Goal: Transaction & Acquisition: Download file/media

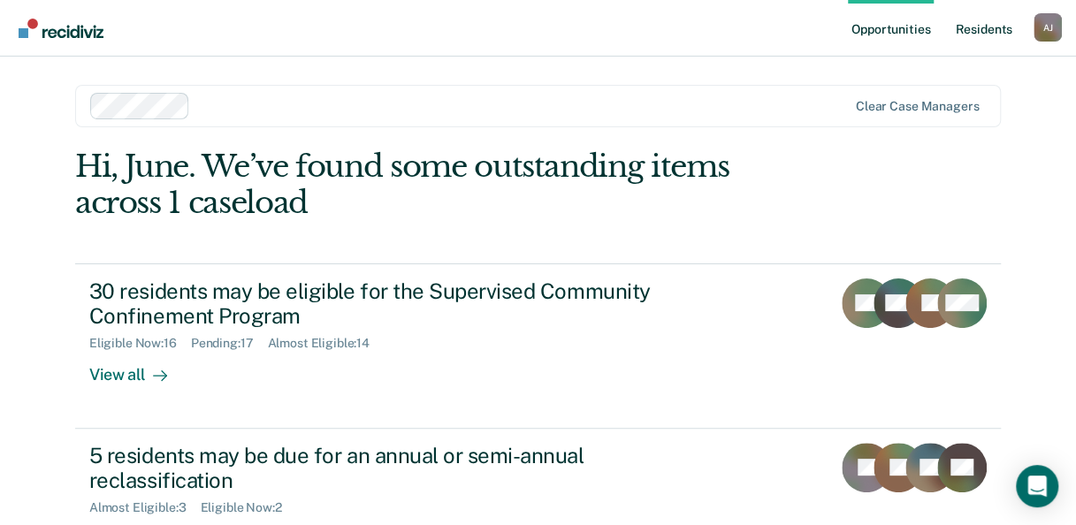
click at [980, 27] on link "Resident s" at bounding box center [983, 28] width 65 height 57
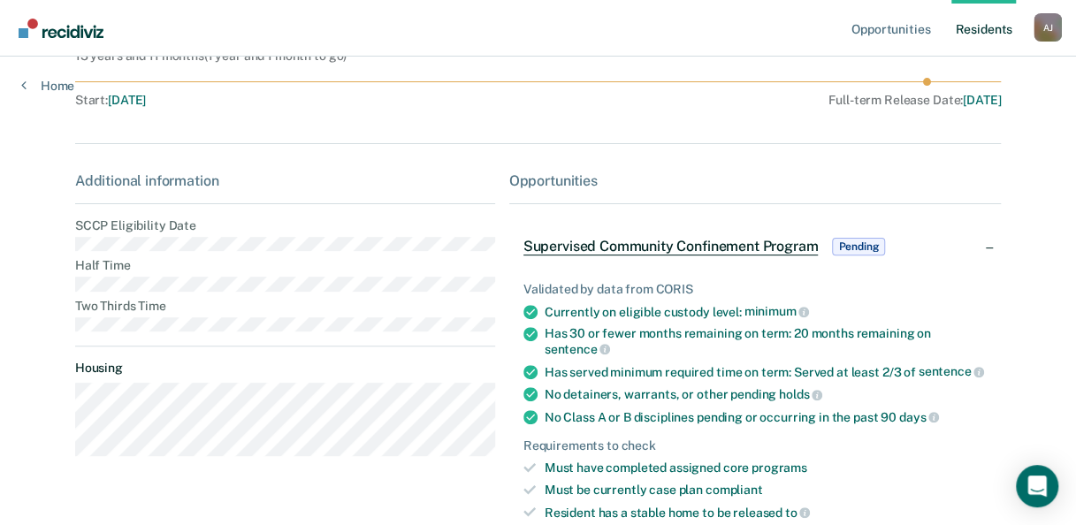
scroll to position [265, 0]
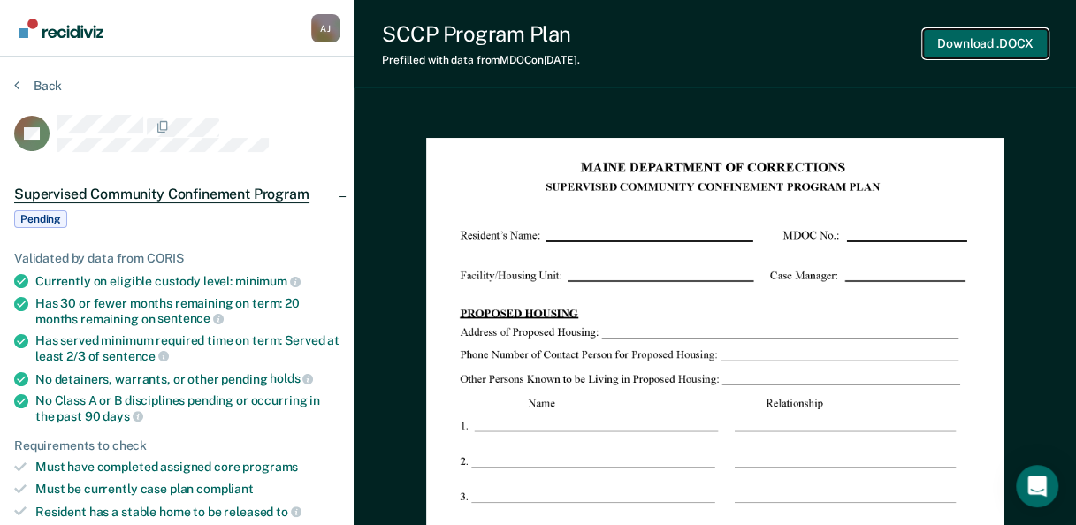
click at [947, 44] on button "Download .DOCX" at bounding box center [985, 43] width 125 height 29
click at [943, 43] on button "Download .DOCX" at bounding box center [985, 43] width 125 height 29
